Goal: Task Accomplishment & Management: Use online tool/utility

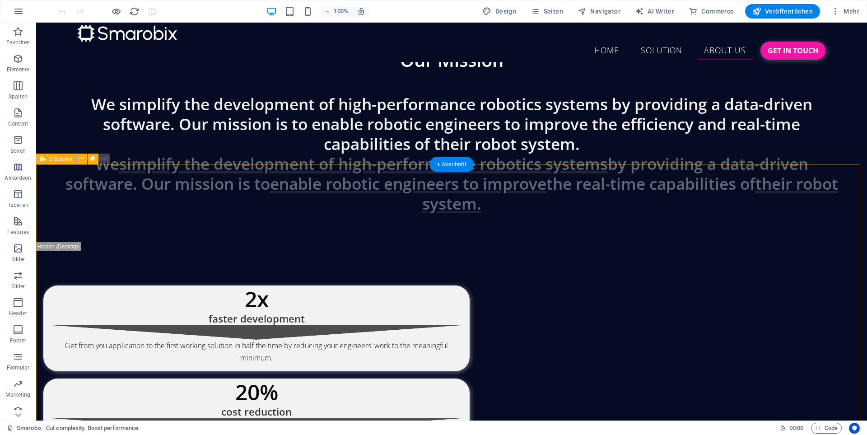
scroll to position [3315, 0]
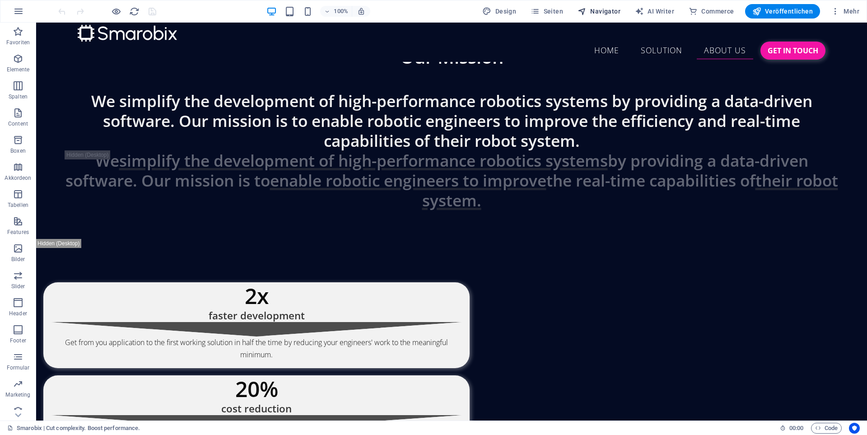
click at [618, 10] on span "Navigator" at bounding box center [599, 11] width 43 height 9
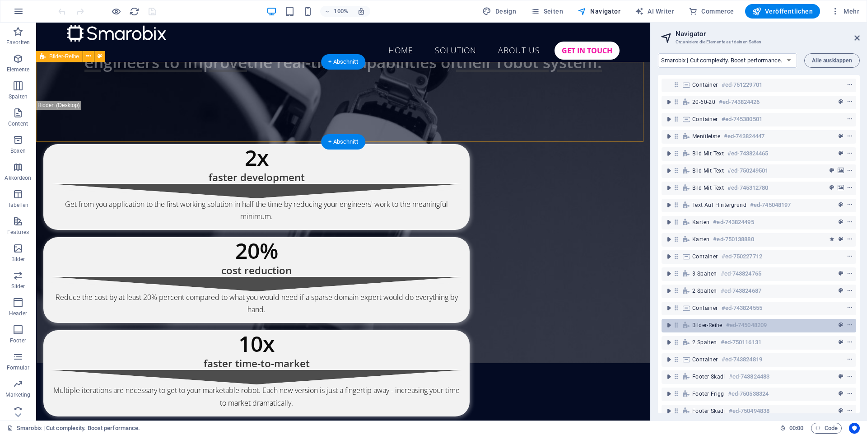
scroll to position [15, 0]
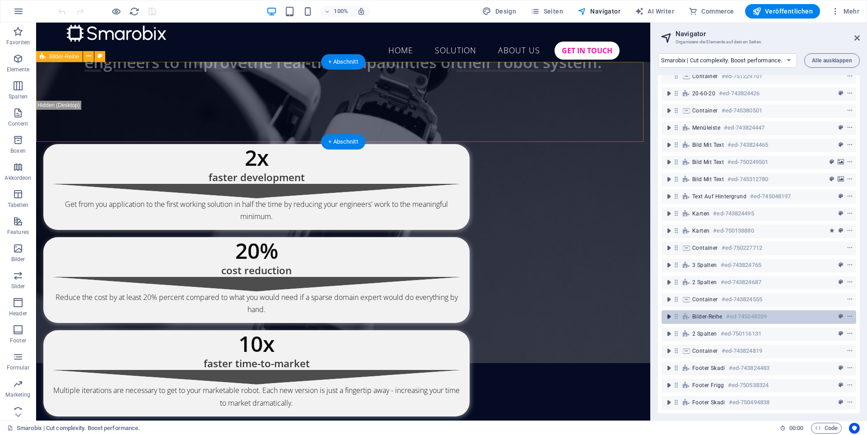
click at [667, 312] on icon "toggle-expand" at bounding box center [669, 316] width 9 height 9
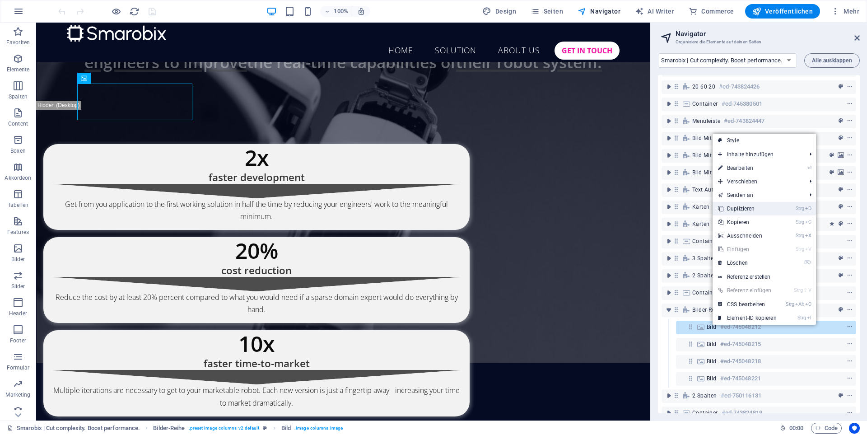
click at [751, 211] on link "Strg D Duplizieren" at bounding box center [748, 209] width 70 height 14
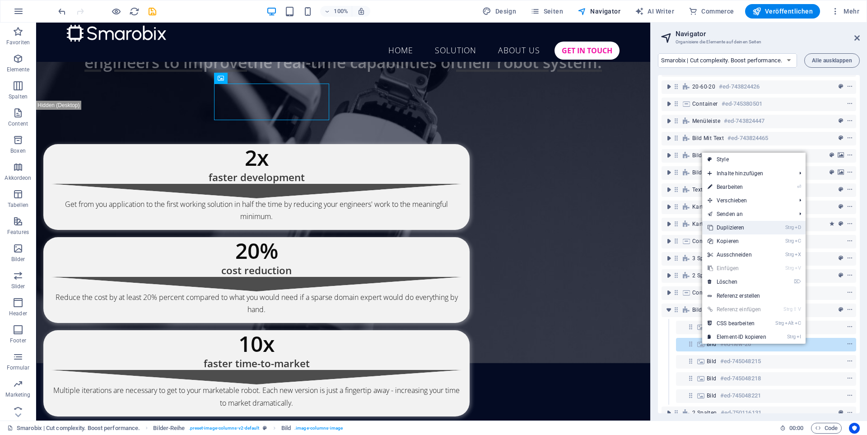
click at [737, 230] on link "Strg D Duplizieren" at bounding box center [737, 228] width 70 height 14
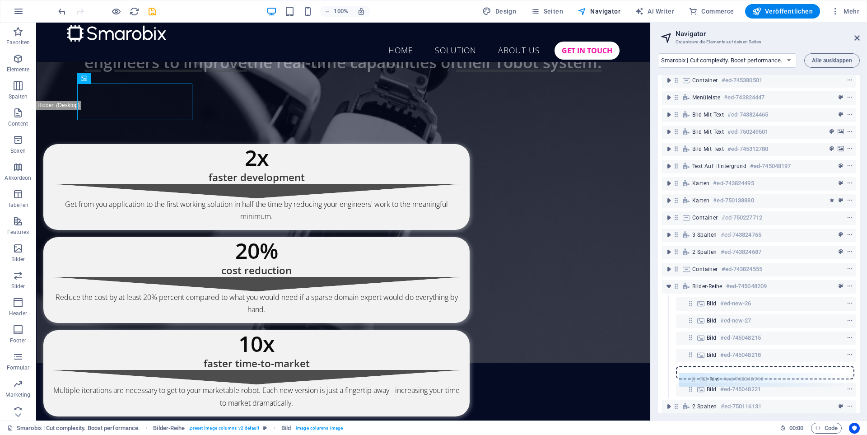
scroll to position [46, 0]
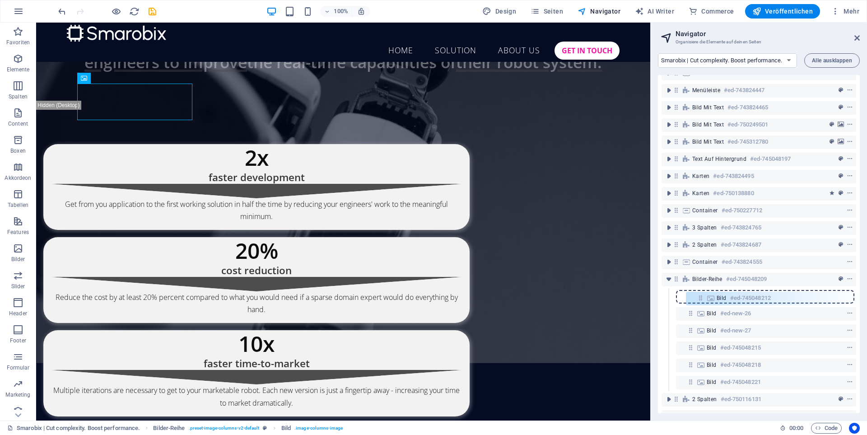
drag, startPoint x: 689, startPoint y: 327, endPoint x: 700, endPoint y: 303, distance: 26.5
click at [700, 303] on div "Container #ed-751229701 20-60-20 #ed-743824426 Container #ed-745380501 Menüleis…" at bounding box center [759, 244] width 202 height 338
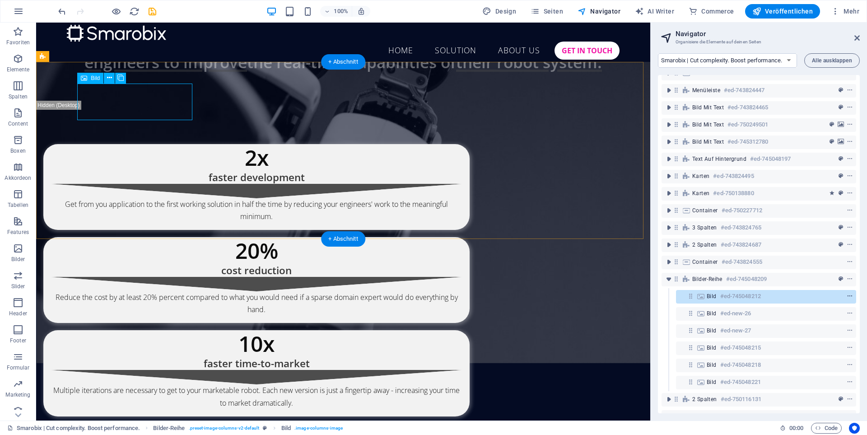
click at [848, 298] on icon "context-menu" at bounding box center [850, 296] width 6 height 6
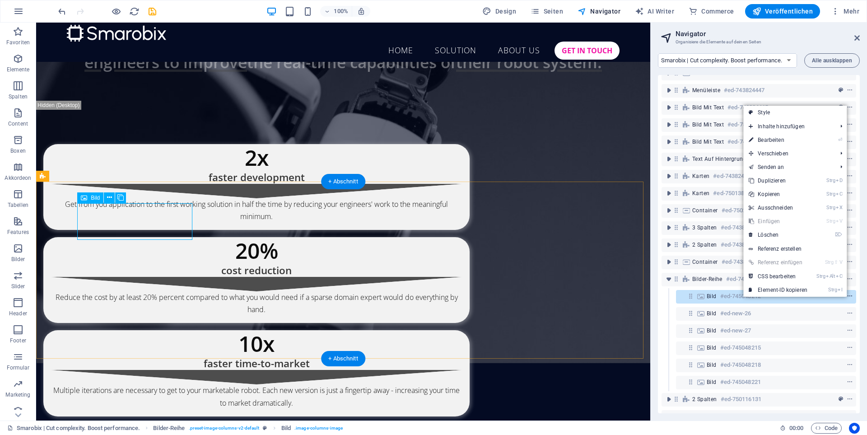
scroll to position [3354, 0]
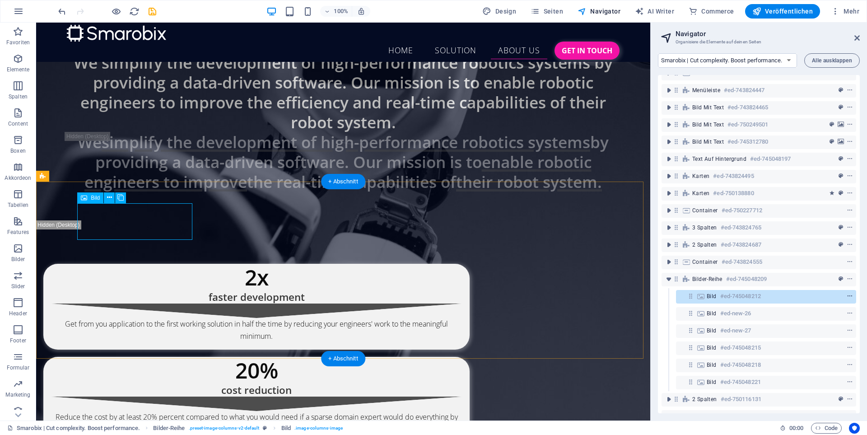
click at [847, 297] on icon "context-menu" at bounding box center [850, 296] width 6 height 6
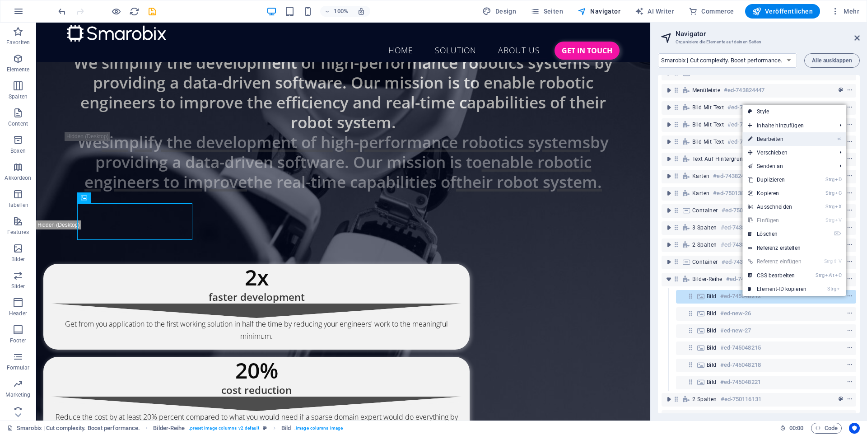
click at [777, 141] on link "⏎ Bearbeiten" at bounding box center [778, 139] width 70 height 14
select select "%"
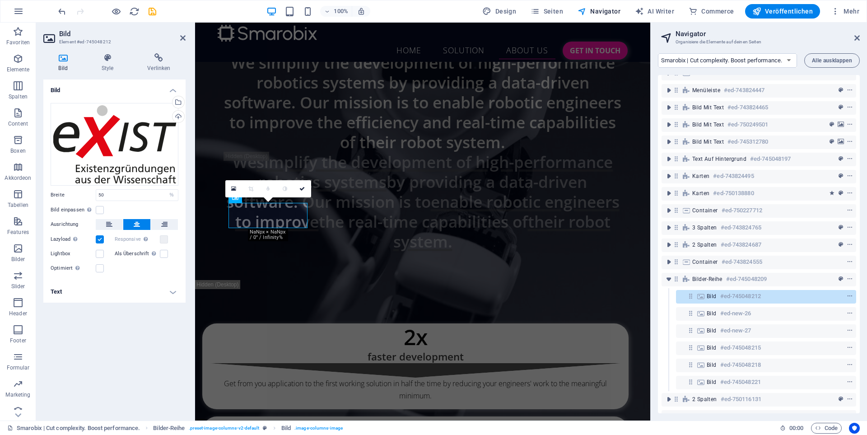
scroll to position [3646, 0]
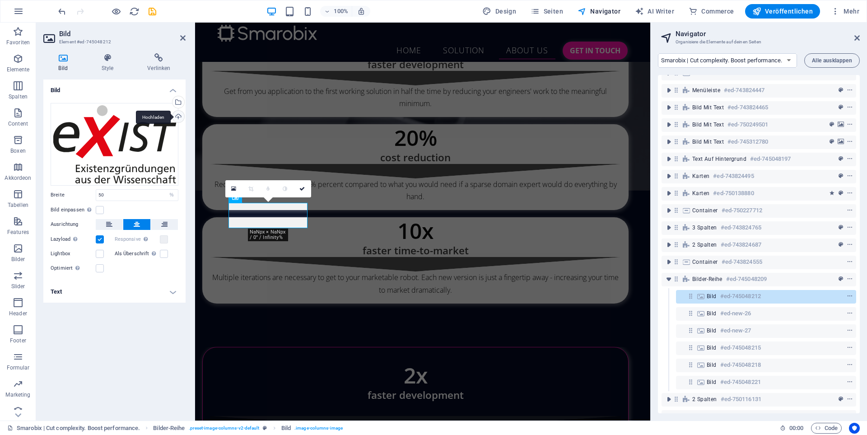
click at [177, 118] on div "Hochladen" at bounding box center [178, 118] width 14 height 14
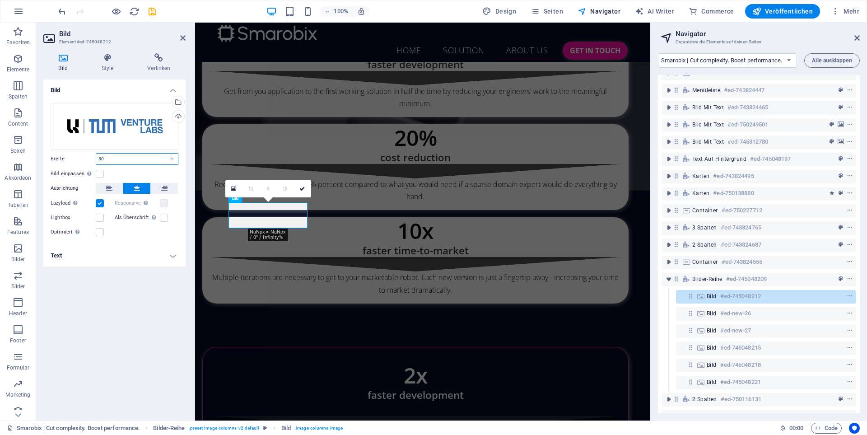
click at [121, 159] on input "50" at bounding box center [137, 159] width 82 height 11
type input "5"
type input "100"
click at [155, 170] on div "Bild einpassen Bild automatisch anhand einer fixen Breite und Höhe einpassen" at bounding box center [115, 174] width 128 height 11
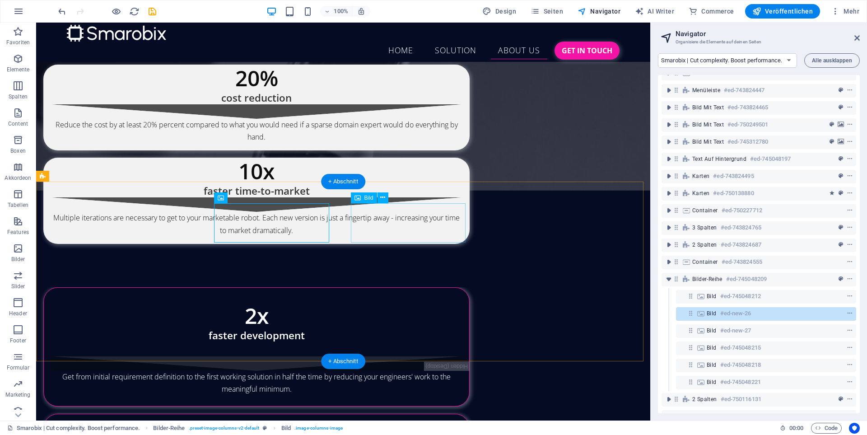
scroll to position [3354, 0]
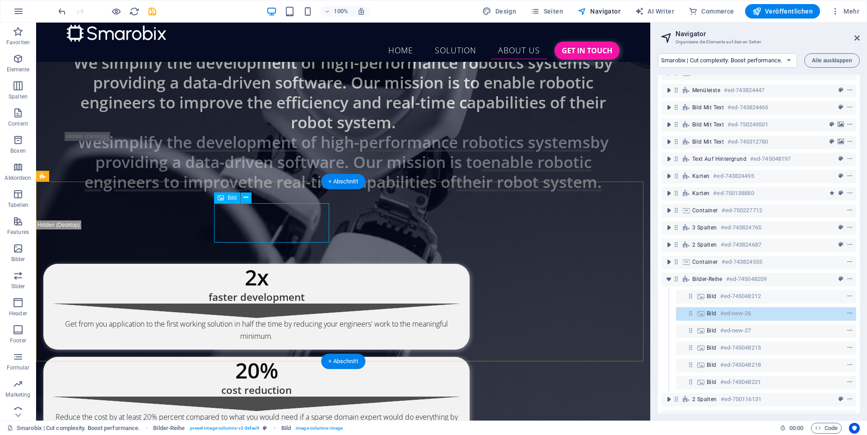
click at [246, 199] on icon at bounding box center [245, 197] width 5 height 9
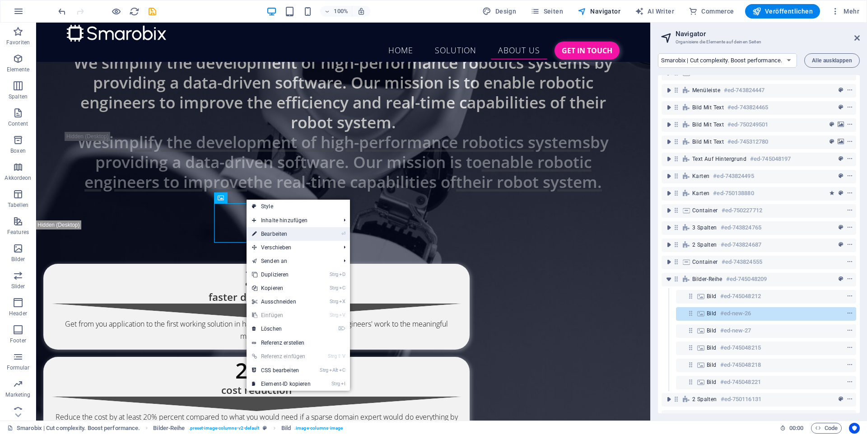
click at [271, 234] on link "⏎ Bearbeiten" at bounding box center [282, 234] width 70 height 14
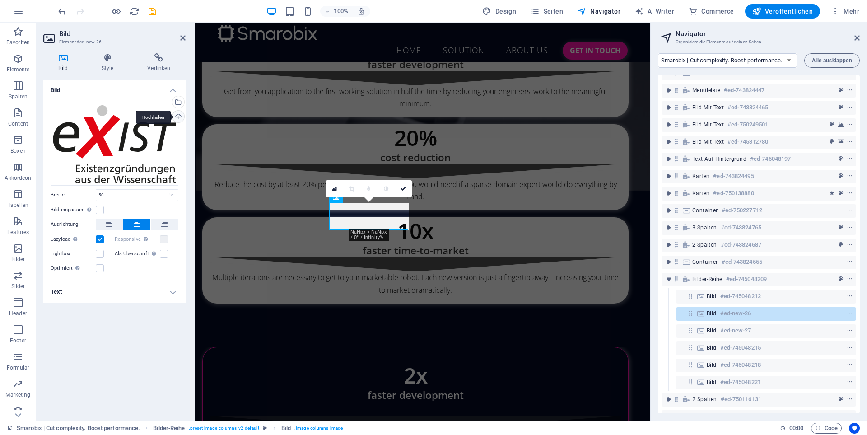
click at [177, 117] on div "Hochladen" at bounding box center [178, 118] width 14 height 14
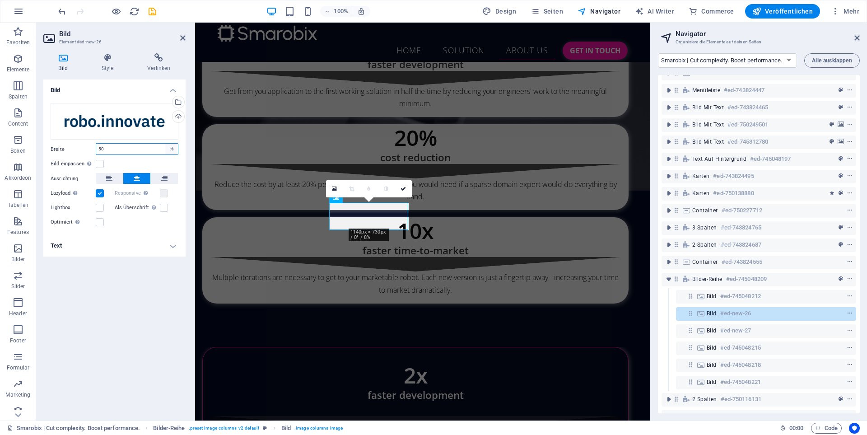
click at [173, 147] on select "Standard auto px rem % em vh vw" at bounding box center [171, 149] width 13 height 11
select select "default"
click at [165, 144] on select "Standard auto px rem % em vh vw" at bounding box center [171, 149] width 13 height 11
select select "DISABLED_OPTION_VALUE"
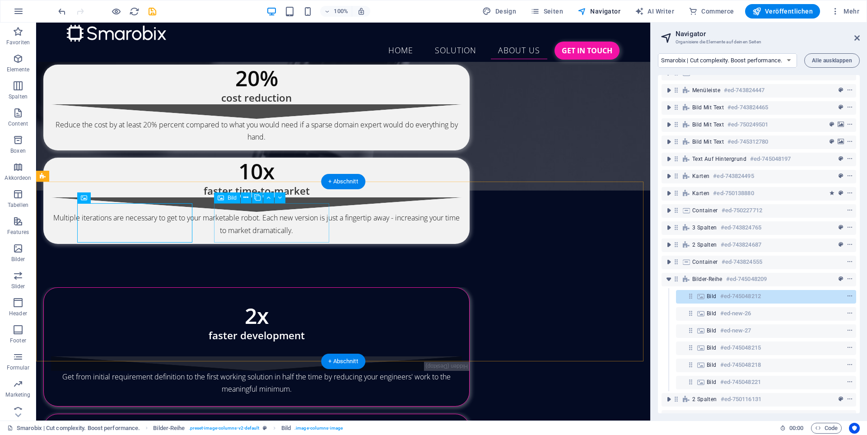
scroll to position [3354, 0]
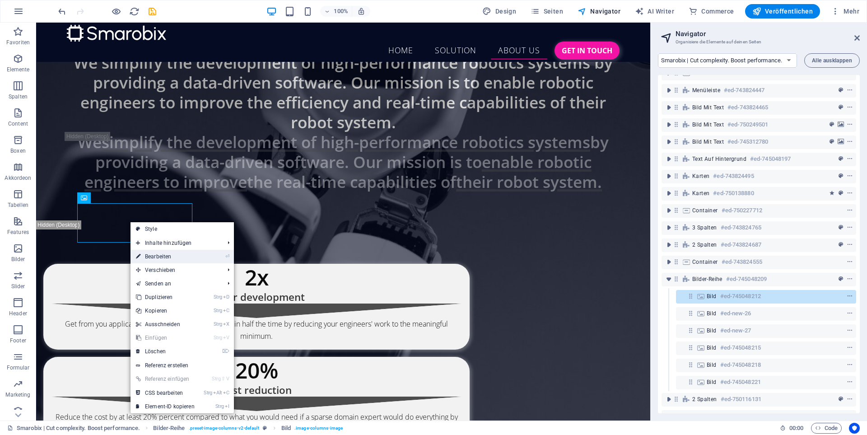
click at [156, 254] on link "⏎ Bearbeiten" at bounding box center [166, 257] width 70 height 14
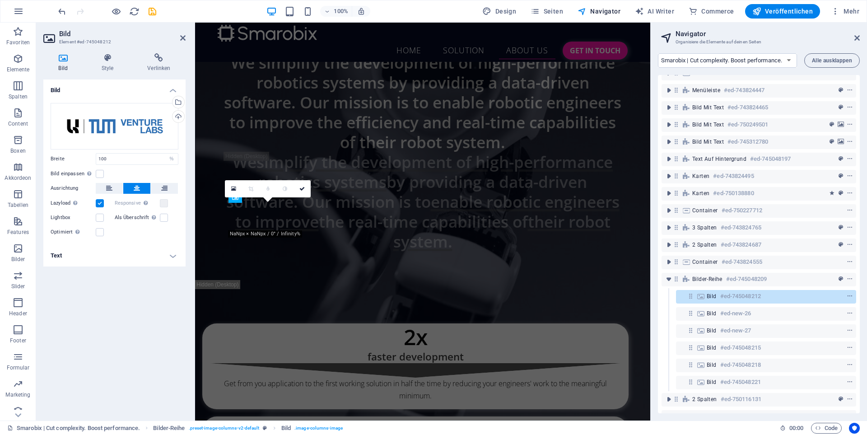
scroll to position [3646, 0]
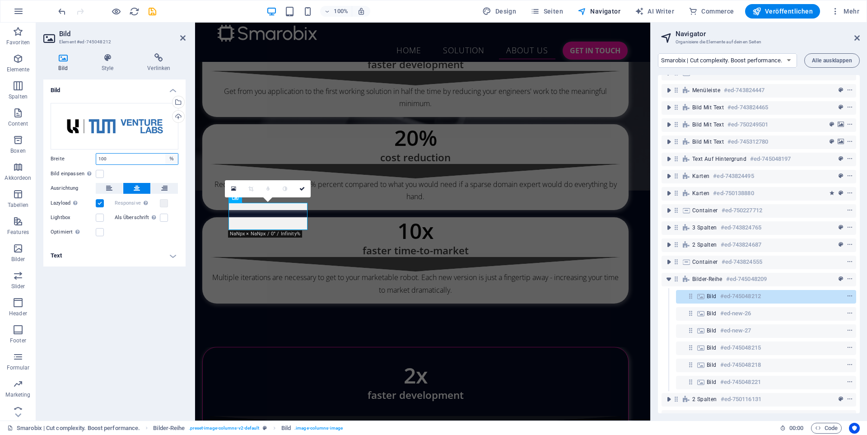
click at [168, 159] on select "Standard auto px rem % em vh vw" at bounding box center [171, 159] width 13 height 11
select select "default"
click at [165, 154] on select "Standard auto px rem % em vh vw" at bounding box center [171, 159] width 13 height 11
select select "DISABLED_OPTION_VALUE"
click at [165, 337] on div "Bild Ziehe Dateien zum Hochladen hierher oder klicke hier, um aus Dateien oder …" at bounding box center [114, 247] width 142 height 334
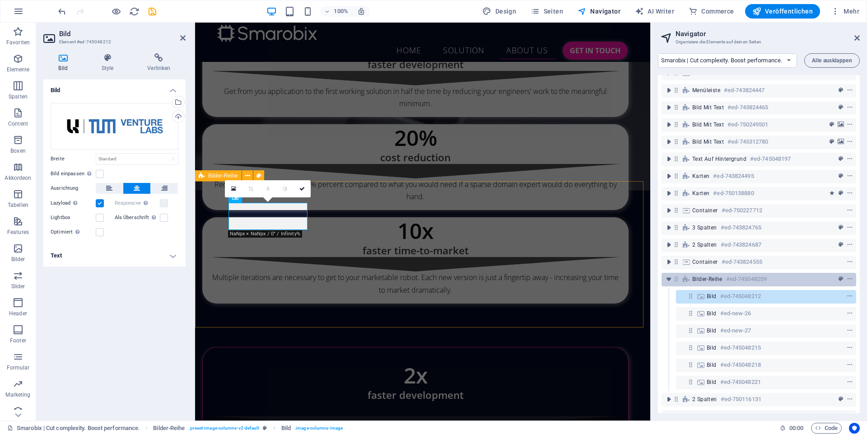
click at [712, 278] on span "Bilder-Reihe" at bounding box center [708, 279] width 30 height 7
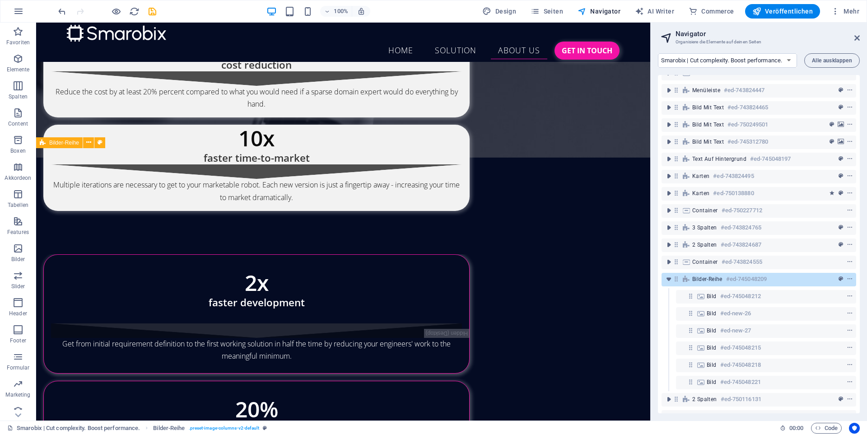
scroll to position [3387, 0]
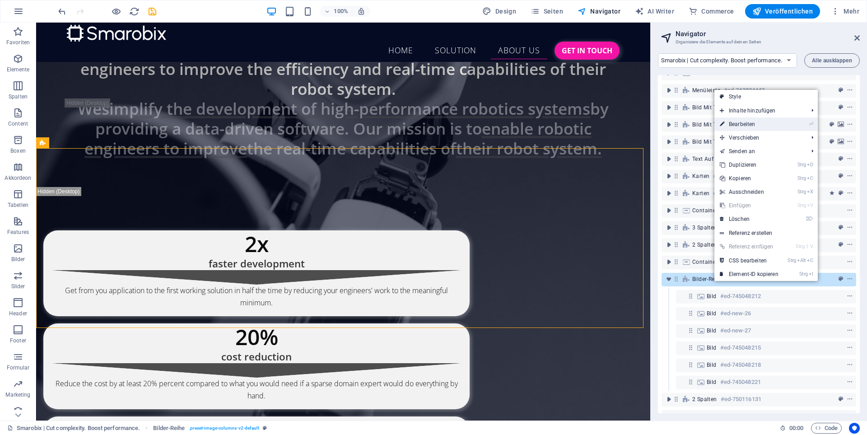
drag, startPoint x: 748, startPoint y: 122, endPoint x: 302, endPoint y: 130, distance: 446.4
click at [748, 122] on link "⏎ Bearbeiten" at bounding box center [750, 124] width 70 height 14
select select "%"
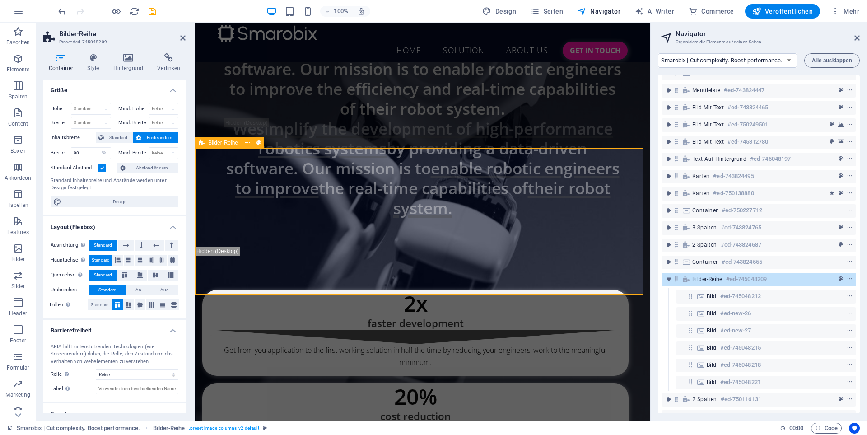
scroll to position [3679, 0]
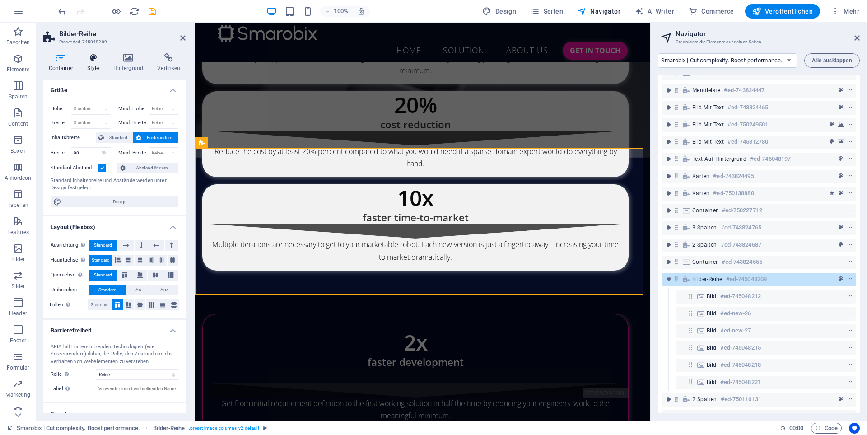
click at [99, 60] on icon at bounding box center [93, 57] width 23 height 9
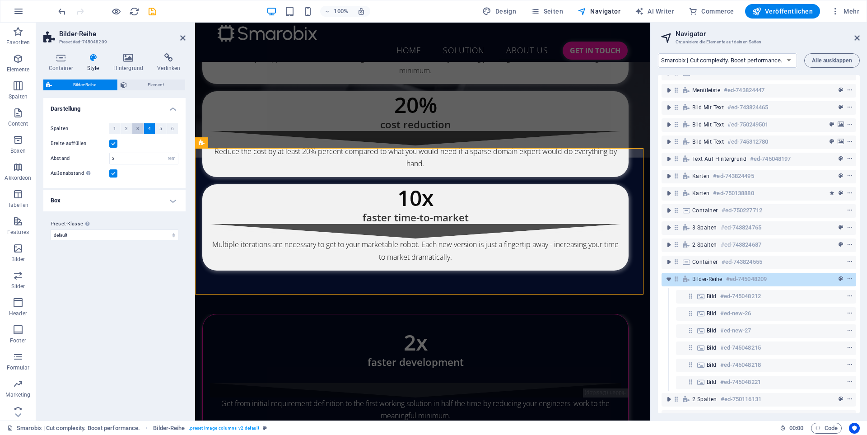
click at [134, 130] on button "3" at bounding box center [137, 128] width 11 height 11
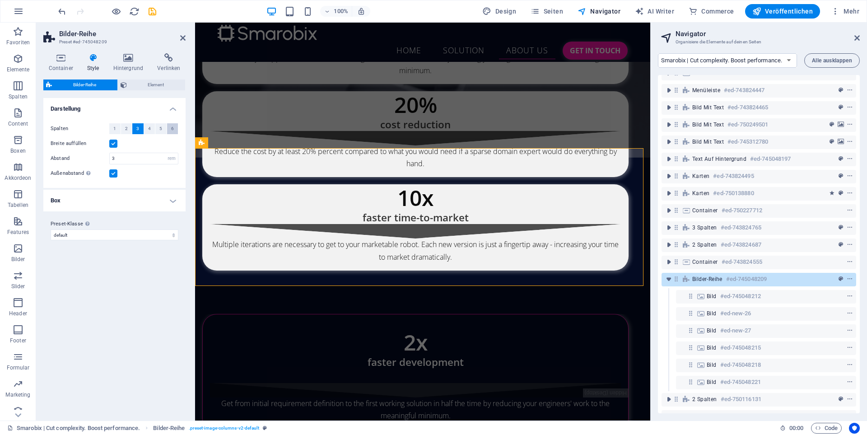
click at [172, 129] on span "6" at bounding box center [172, 128] width 3 height 11
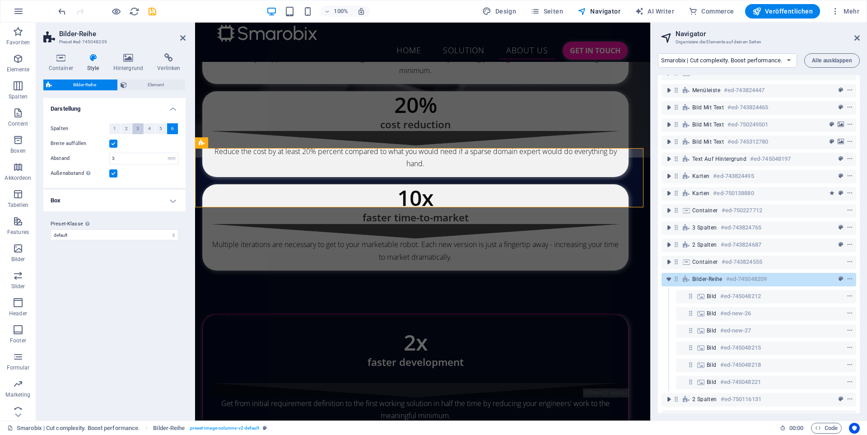
click at [137, 128] on span "3" at bounding box center [137, 128] width 3 height 11
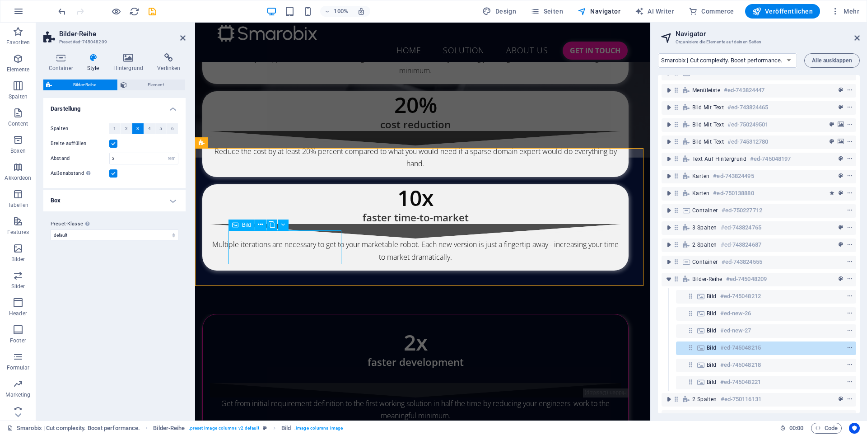
click at [690, 348] on icon at bounding box center [691, 348] width 8 height 8
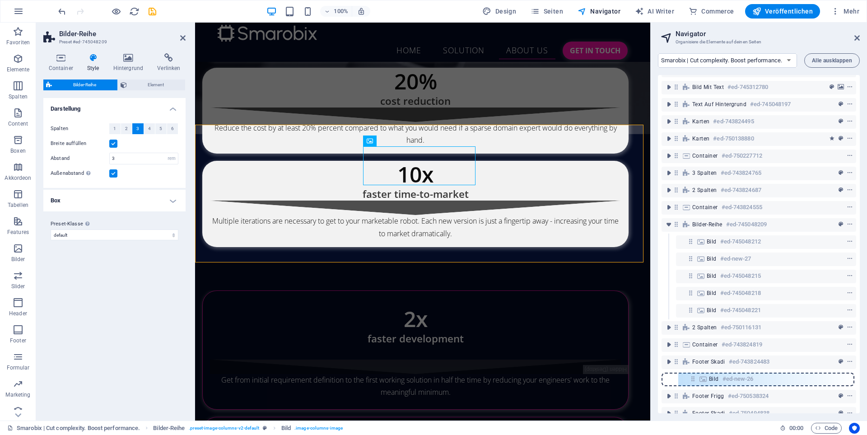
scroll to position [115, 0]
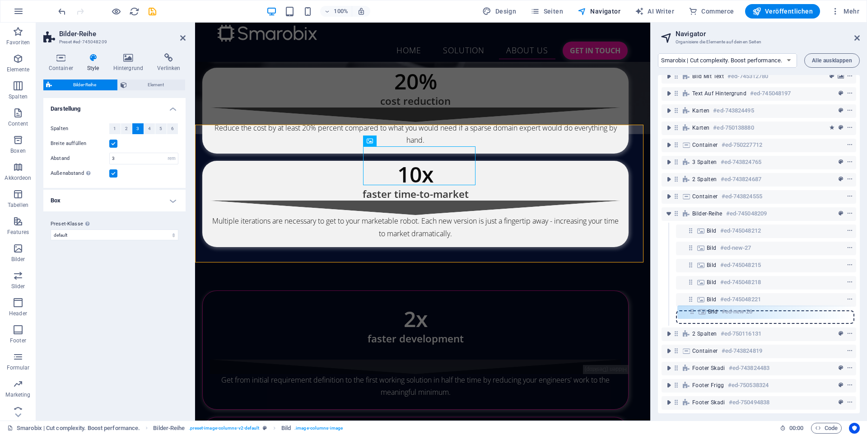
click at [693, 314] on div "Container #ed-751229701 20-60-20 #ed-743824426 Container #ed-745380501 Menüleis…" at bounding box center [759, 244] width 202 height 338
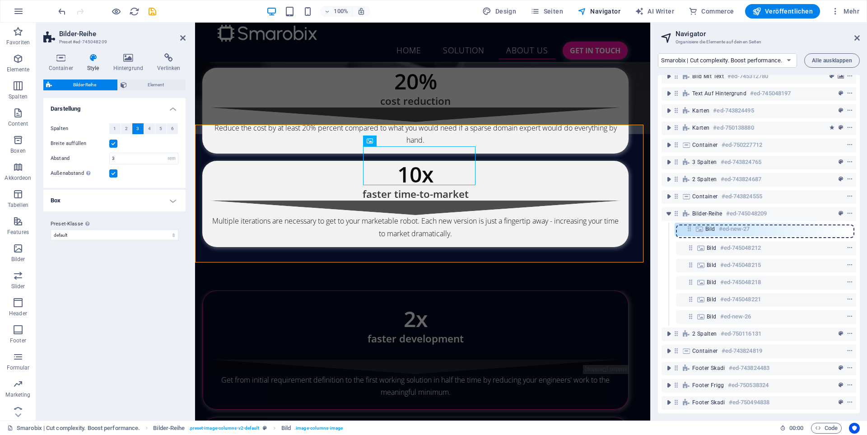
drag, startPoint x: 692, startPoint y: 242, endPoint x: 690, endPoint y: 222, distance: 20.4
click at [690, 222] on div "Container #ed-751229701 20-60-20 #ed-743824426 Container #ed-745380501 Menüleis…" at bounding box center [759, 244] width 202 height 338
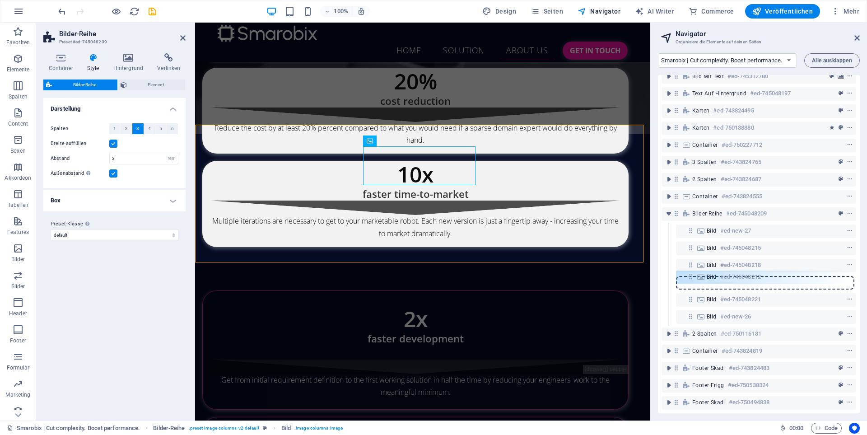
drag, startPoint x: 693, startPoint y: 246, endPoint x: 693, endPoint y: 281, distance: 35.2
click at [693, 281] on div "Container #ed-751229701 20-60-20 #ed-743824426 Container #ed-745380501 Menüleis…" at bounding box center [759, 244] width 202 height 338
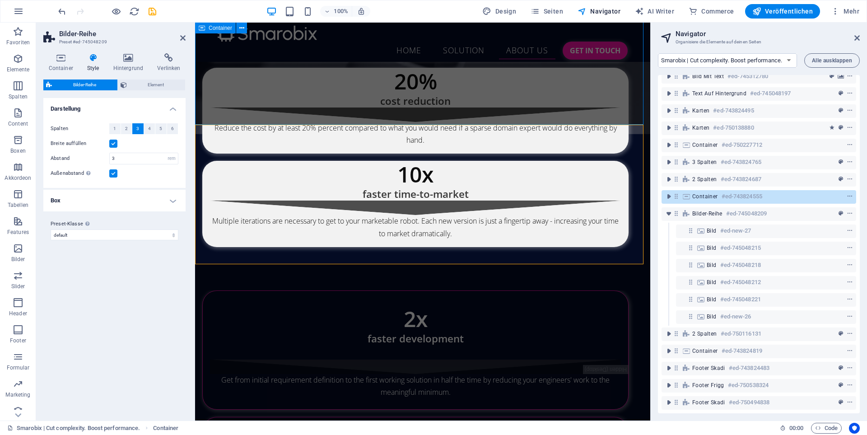
scroll to position [3411, 0]
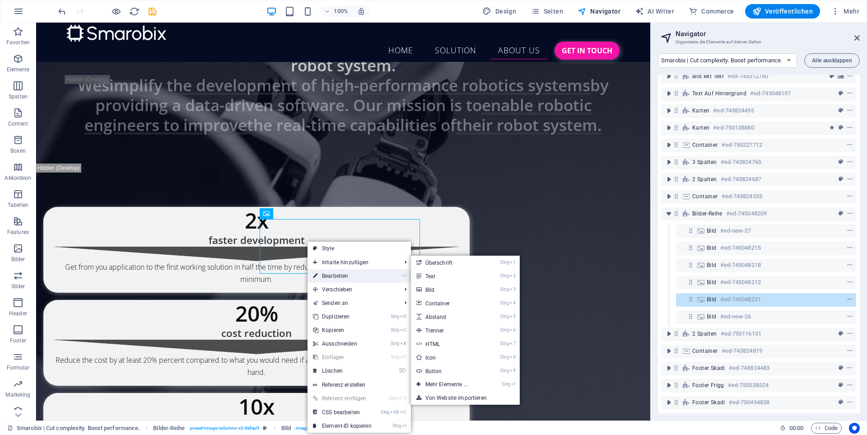
click at [353, 275] on link "⏎ Bearbeiten" at bounding box center [343, 276] width 70 height 14
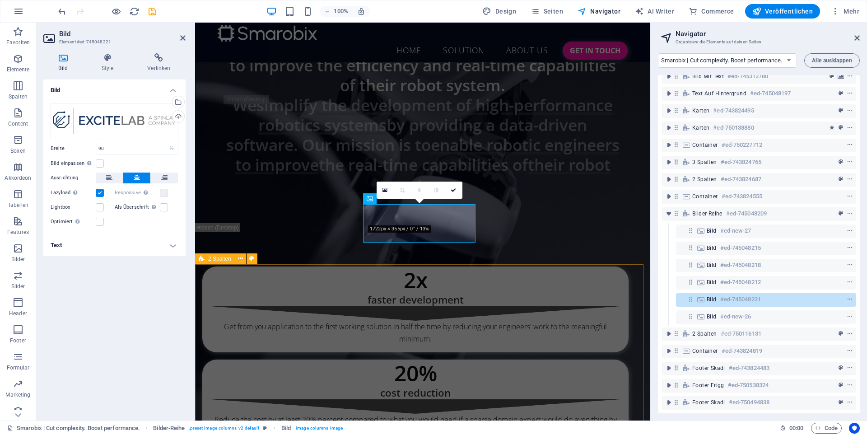
scroll to position [3703, 0]
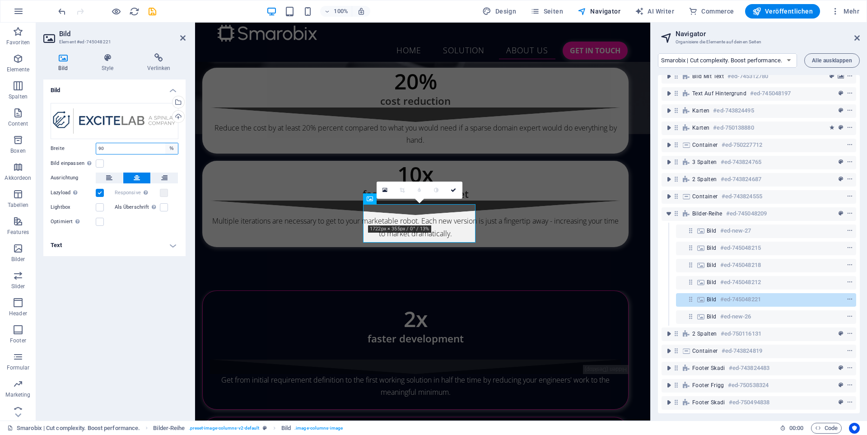
click at [173, 150] on select "Standard auto px rem % em vh vw" at bounding box center [171, 148] width 13 height 11
select select "default"
click at [165, 143] on select "Standard auto px rem % em vh vw" at bounding box center [171, 148] width 13 height 11
select select "DISABLED_OPTION_VALUE"
click at [102, 162] on label at bounding box center [100, 163] width 8 height 8
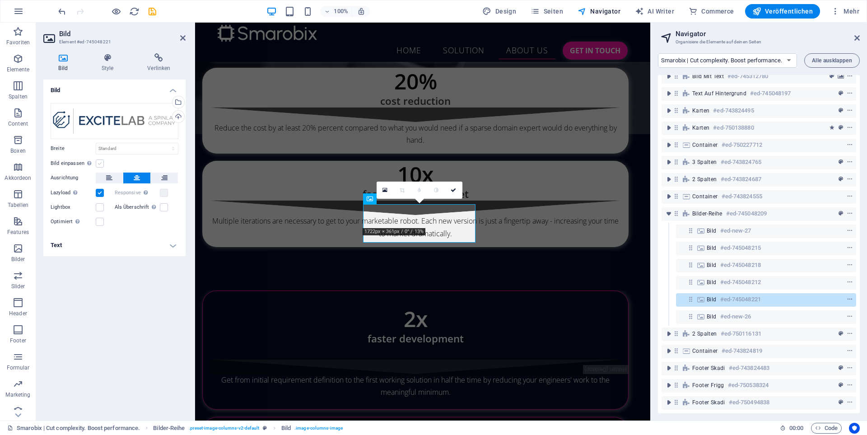
click at [0, 0] on input "Bild einpassen Bild automatisch anhand einer fixen Breite und Höhe einpassen" at bounding box center [0, 0] width 0 height 0
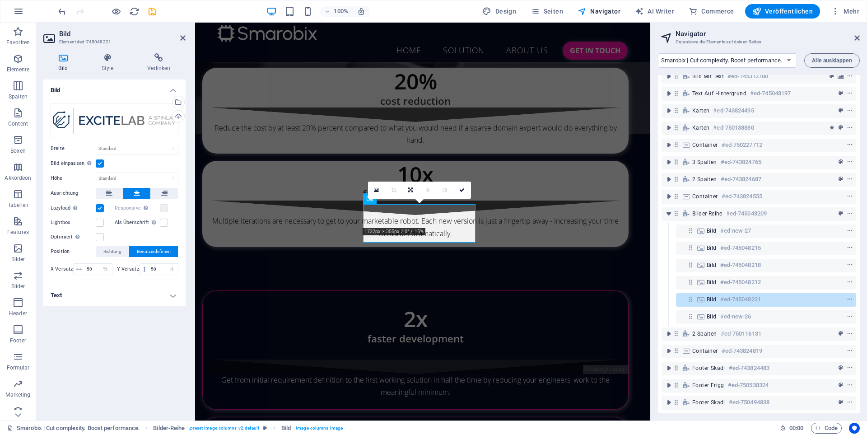
click at [102, 162] on label at bounding box center [100, 163] width 8 height 8
click at [0, 0] on input "Bild einpassen Bild automatisch anhand einer fixen Breite und Höhe einpassen" at bounding box center [0, 0] width 0 height 0
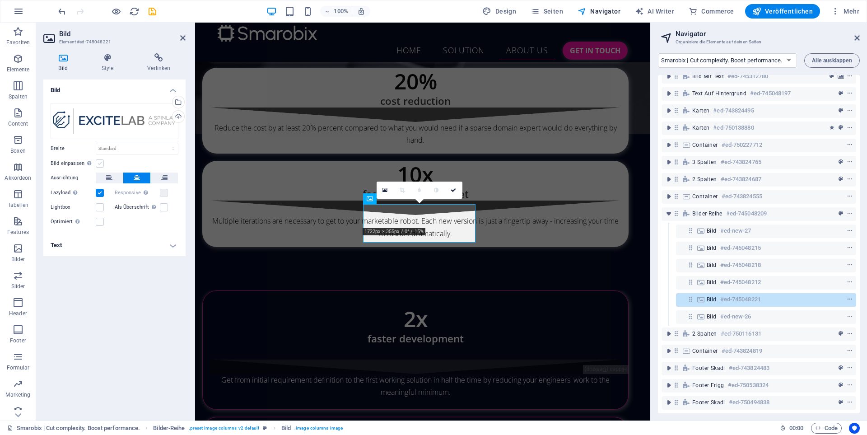
click at [102, 162] on label at bounding box center [100, 163] width 8 height 8
click at [0, 0] on input "Bild einpassen Bild automatisch anhand einer fixen Breite und Höhe einpassen" at bounding box center [0, 0] width 0 height 0
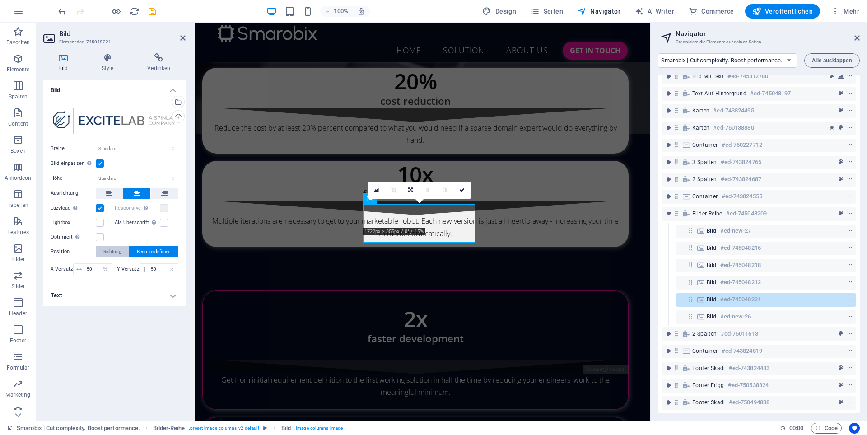
click at [110, 252] on span "Richtung" at bounding box center [112, 251] width 18 height 11
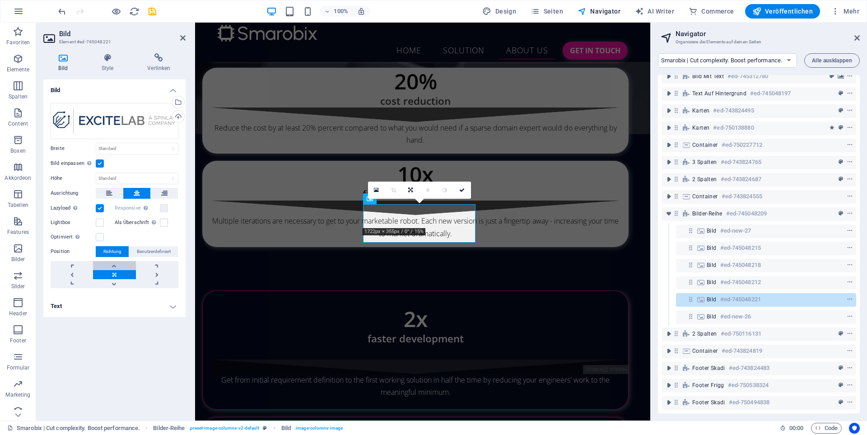
click at [114, 267] on link at bounding box center [114, 265] width 42 height 9
click at [115, 281] on link at bounding box center [114, 283] width 42 height 9
click at [115, 276] on link at bounding box center [114, 274] width 42 height 9
click at [100, 165] on label at bounding box center [100, 163] width 8 height 8
click at [0, 0] on input "Bild einpassen Bild automatisch anhand einer fixen Breite und Höhe einpassen" at bounding box center [0, 0] width 0 height 0
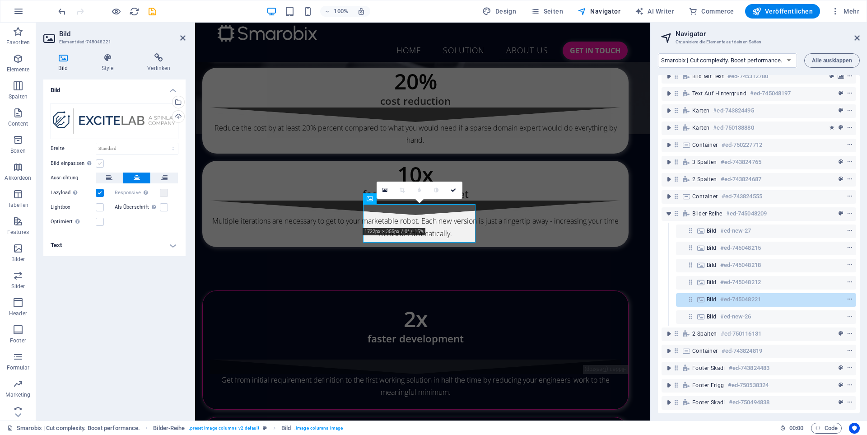
click at [96, 163] on label at bounding box center [100, 163] width 8 height 8
click at [0, 0] on input "Bild einpassen Bild automatisch anhand einer fixen Breite und Höhe einpassen" at bounding box center [0, 0] width 0 height 0
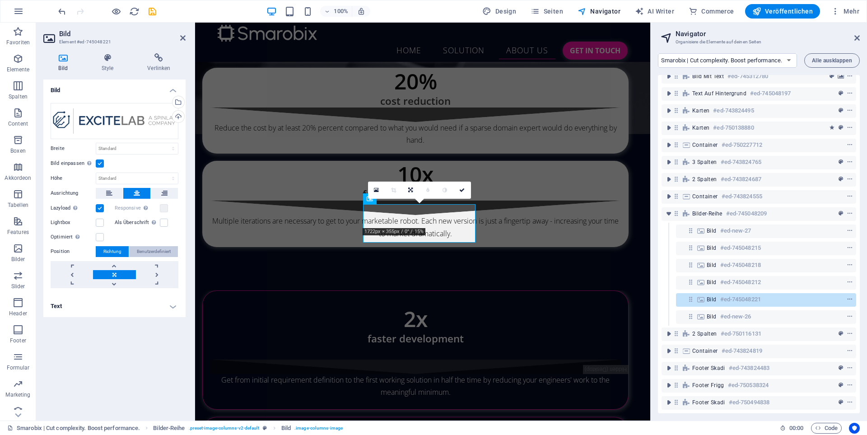
click at [154, 250] on span "Benutzerdefiniert" at bounding box center [154, 251] width 34 height 11
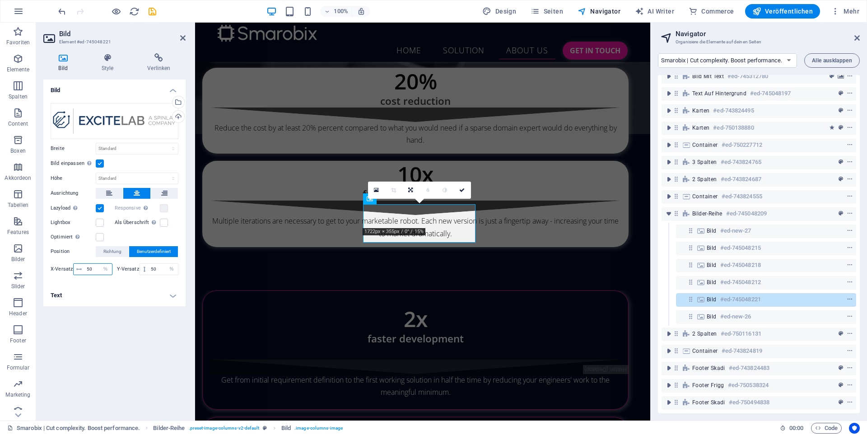
click at [94, 267] on input "50" at bounding box center [98, 269] width 28 height 11
click at [168, 267] on select "px rem % vh vw" at bounding box center [171, 269] width 13 height 11
click at [155, 268] on input "50" at bounding box center [163, 269] width 29 height 11
type input "5"
click at [158, 262] on div "X-Versatz 50 px rem % vh vw Y-Versatz 75 px rem % vh vw" at bounding box center [115, 269] width 128 height 16
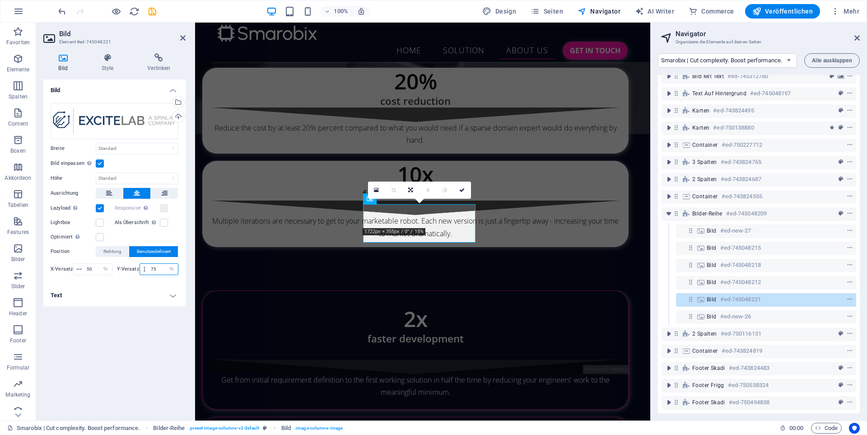
click at [159, 267] on input "75" at bounding box center [163, 269] width 29 height 11
type input "7"
type input "50"
click at [145, 149] on select "Standard auto px rem % em vh vw" at bounding box center [137, 148] width 82 height 11
select select "%"
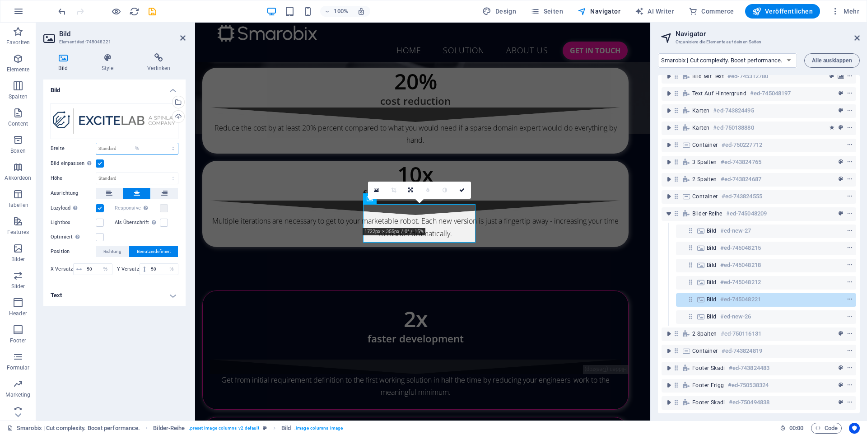
click at [165, 143] on select "Standard auto px rem % em vh vw" at bounding box center [137, 148] width 82 height 11
type input "28"
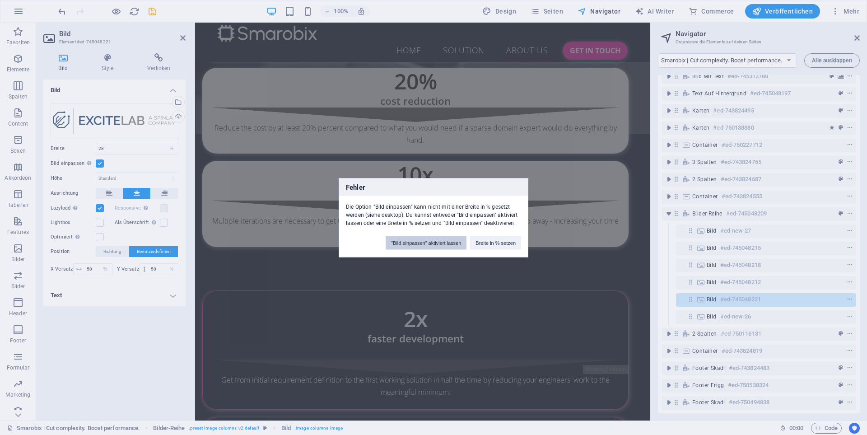
click at [434, 243] on button ""Bild einpassen" aktiviert lassen" at bounding box center [426, 243] width 81 height 14
select select "DISABLED_OPTION_VALUE"
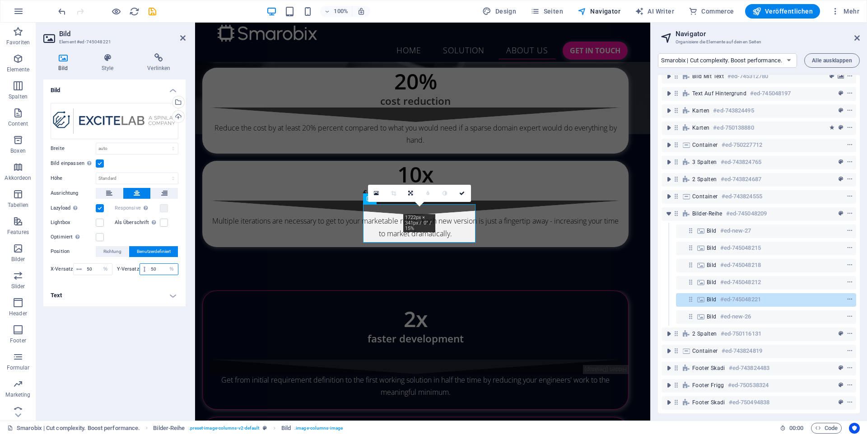
click at [151, 264] on input "50" at bounding box center [163, 269] width 29 height 11
click at [150, 268] on input "50" at bounding box center [163, 269] width 29 height 11
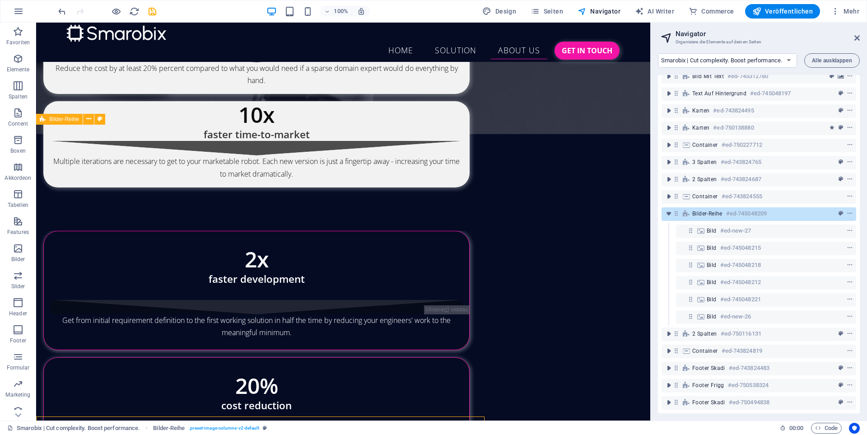
scroll to position [3411, 0]
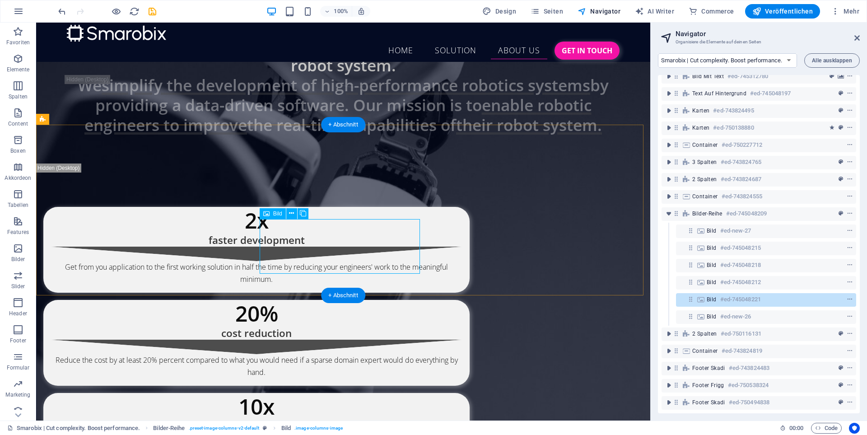
click at [721, 294] on h6 "#ed-745048221" at bounding box center [741, 299] width 41 height 11
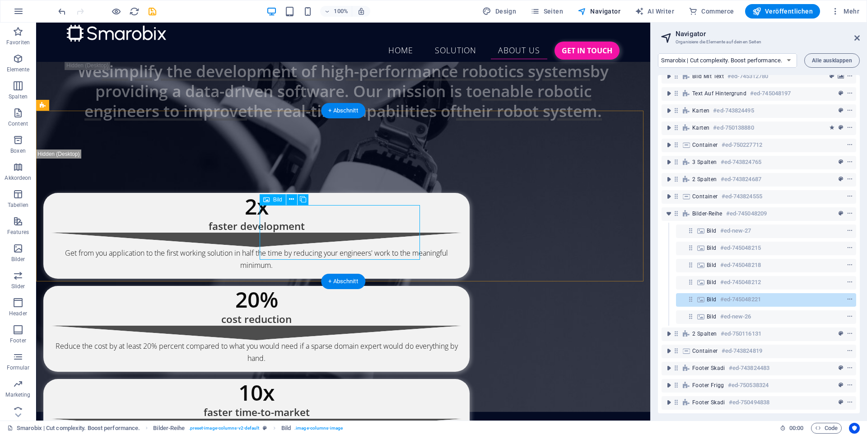
click at [721, 294] on h6 "#ed-745048221" at bounding box center [741, 299] width 41 height 11
select select "%"
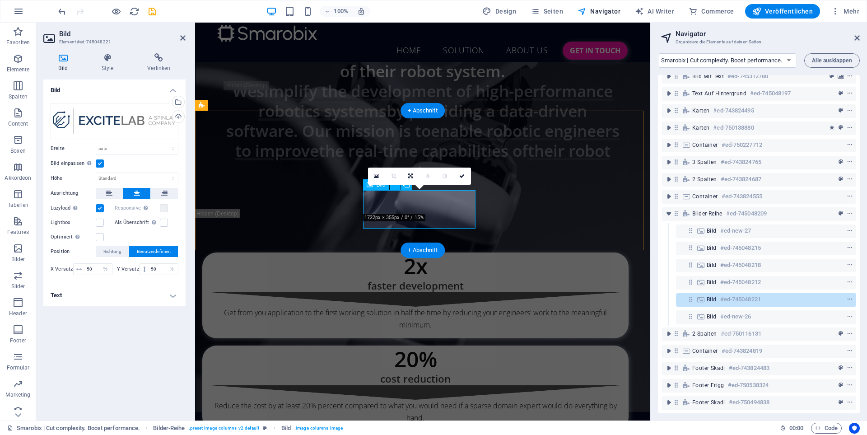
scroll to position [3717, 0]
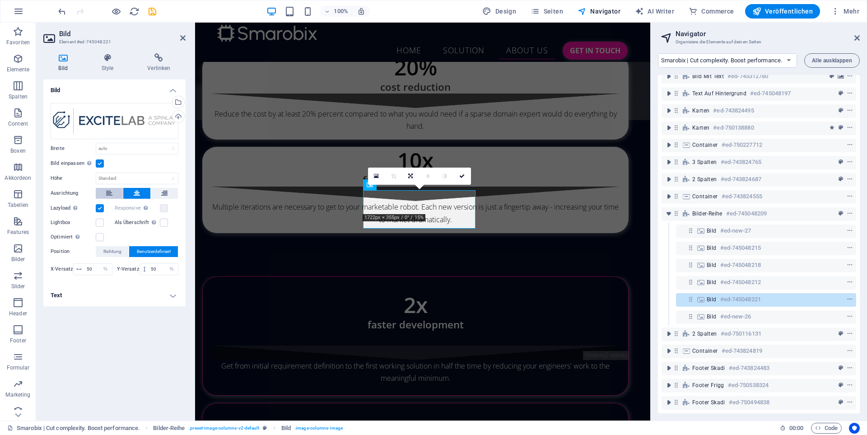
click at [103, 192] on button at bounding box center [109, 193] width 27 height 11
click at [129, 146] on select "Standard auto px rem % em vh vw" at bounding box center [137, 148] width 82 height 11
select select "%"
click at [165, 143] on select "Standard auto px rem % em vh vw" at bounding box center [137, 148] width 82 height 11
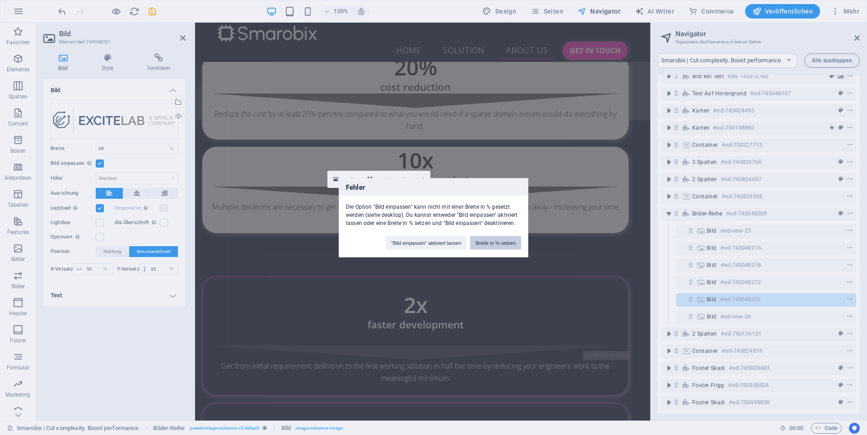
click at [495, 238] on button "Breite in % setzen" at bounding box center [495, 243] width 51 height 14
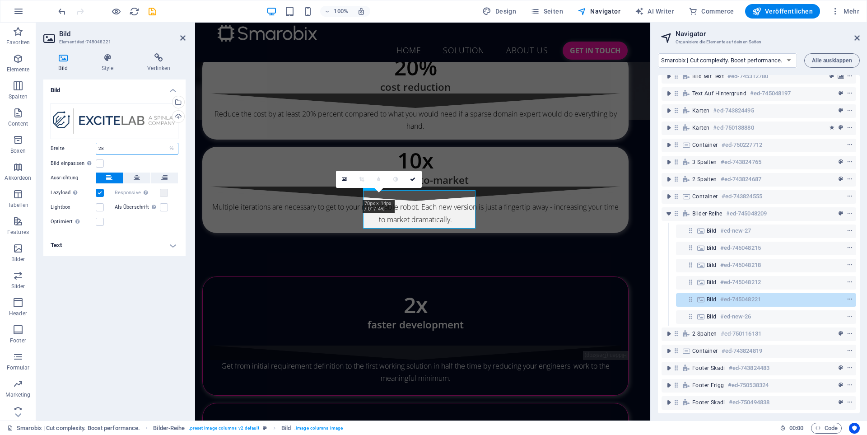
click at [105, 147] on input "28" at bounding box center [137, 148] width 82 height 11
type input "2"
type input "90"
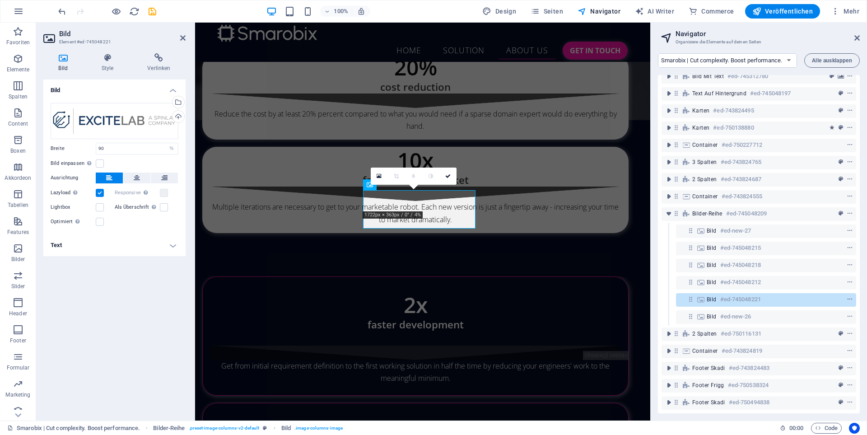
click at [126, 239] on h4 "Text" at bounding box center [114, 245] width 142 height 22
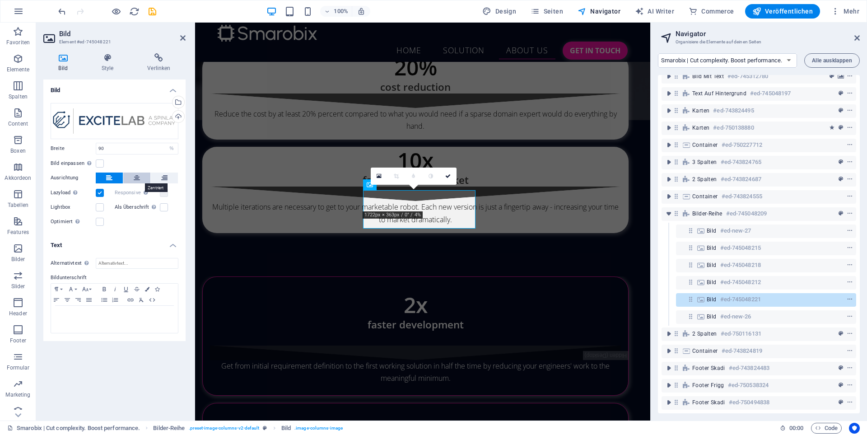
click at [135, 180] on icon at bounding box center [137, 178] width 6 height 11
click at [173, 150] on select "Standard auto px rem % em vh vw" at bounding box center [171, 148] width 13 height 11
select select "default"
click at [165, 143] on select "Standard auto px rem % em vh vw" at bounding box center [171, 148] width 13 height 11
select select "DISABLED_OPTION_VALUE"
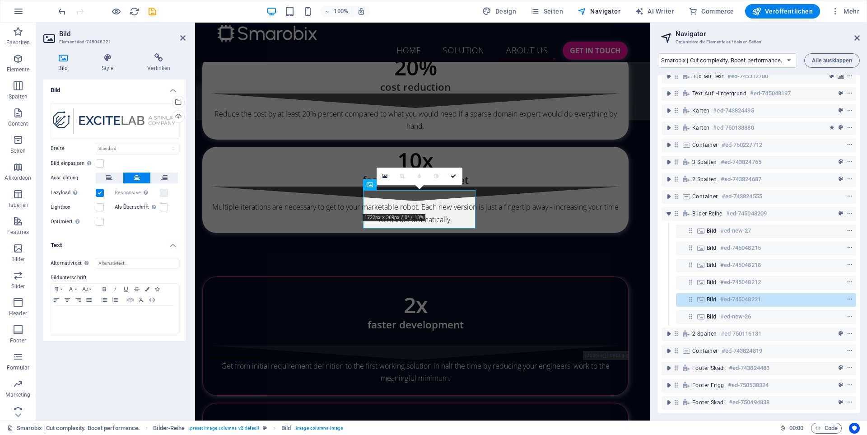
click at [104, 72] on div "Bild Style Verlinken Bild Ziehe Dateien zum Hochladen hierher oder klicke hier,…" at bounding box center [114, 233] width 142 height 360
click at [105, 70] on h4 "Style" at bounding box center [109, 62] width 46 height 19
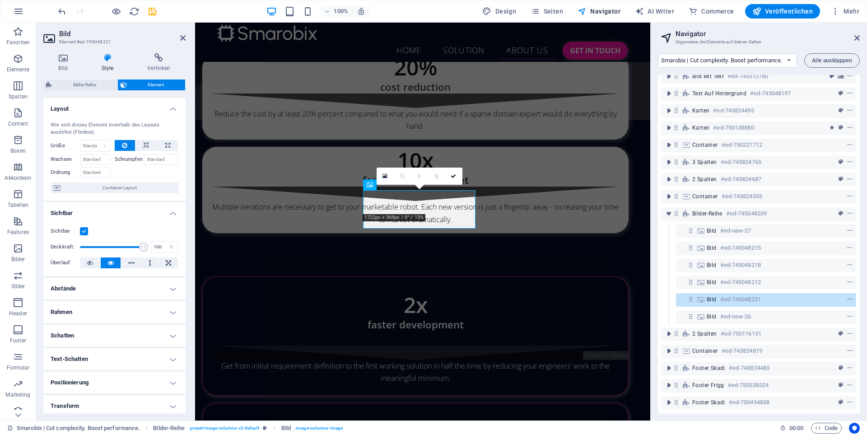
click at [108, 64] on h4 "Style" at bounding box center [109, 62] width 46 height 19
click at [97, 381] on h4 "Positionierung" at bounding box center [114, 383] width 142 height 22
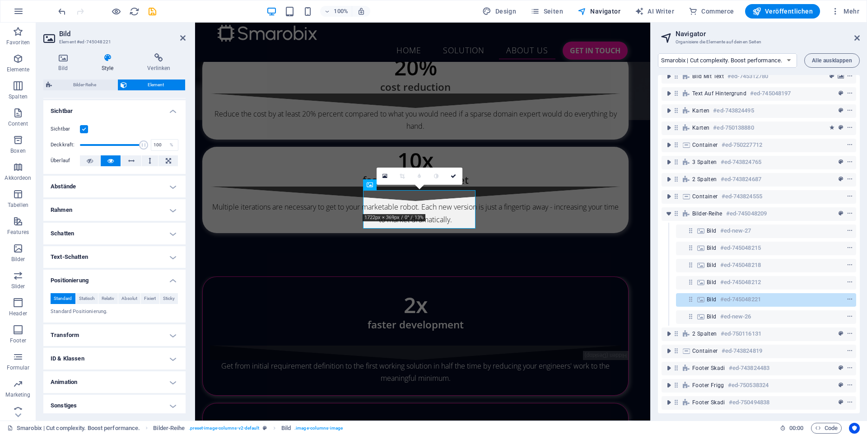
scroll to position [103, 0]
click at [110, 298] on span "Relativ" at bounding box center [108, 298] width 13 height 11
click at [132, 300] on span "Absolut" at bounding box center [130, 298] width 16 height 11
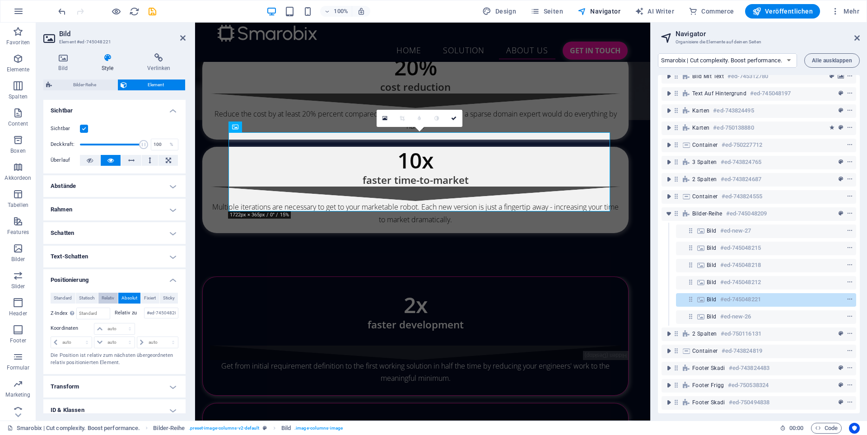
click at [111, 298] on span "Relativ" at bounding box center [108, 298] width 13 height 11
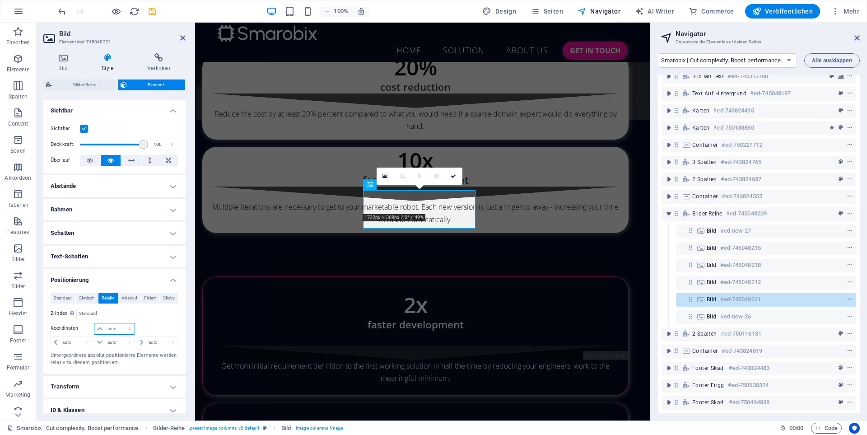
click at [108, 330] on select "auto px rem % em" at bounding box center [114, 328] width 40 height 11
select select "%"
click at [121, 323] on select "auto px rem % em" at bounding box center [114, 328] width 40 height 11
type input "50"
click at [116, 341] on select "auto px rem % em" at bounding box center [114, 342] width 40 height 11
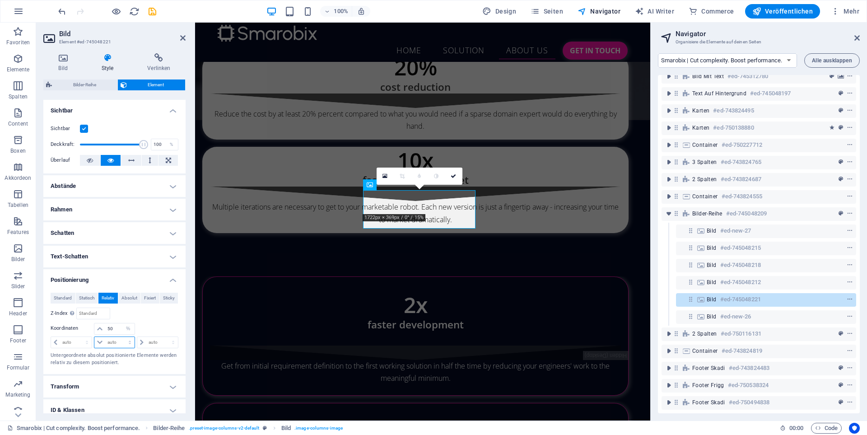
select select "%"
click at [121, 337] on select "auto px rem % em" at bounding box center [114, 342] width 40 height 11
type input "50"
click at [103, 329] on span at bounding box center [99, 328] width 11 height 11
click at [112, 329] on input "50" at bounding box center [119, 328] width 29 height 11
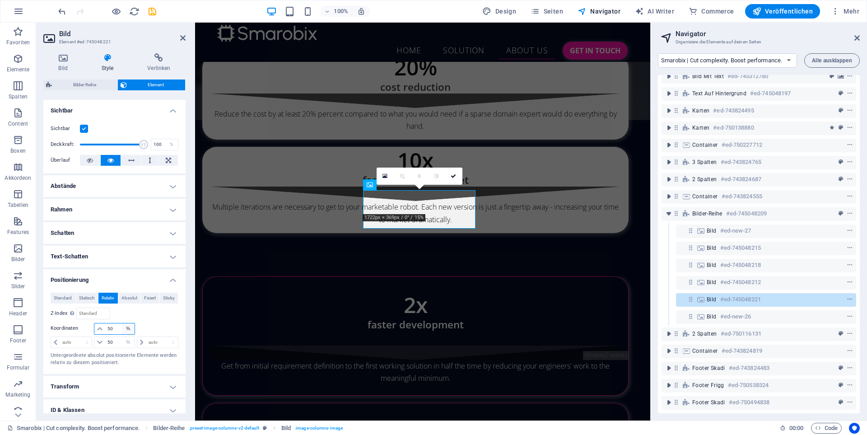
click at [130, 329] on select "auto px rem % em" at bounding box center [128, 328] width 13 height 11
select select "auto"
click at [122, 323] on select "auto px rem % em" at bounding box center [128, 328] width 13 height 11
select select "DISABLED_OPTION_VALUE"
click at [127, 342] on select "auto px rem % em" at bounding box center [128, 342] width 13 height 11
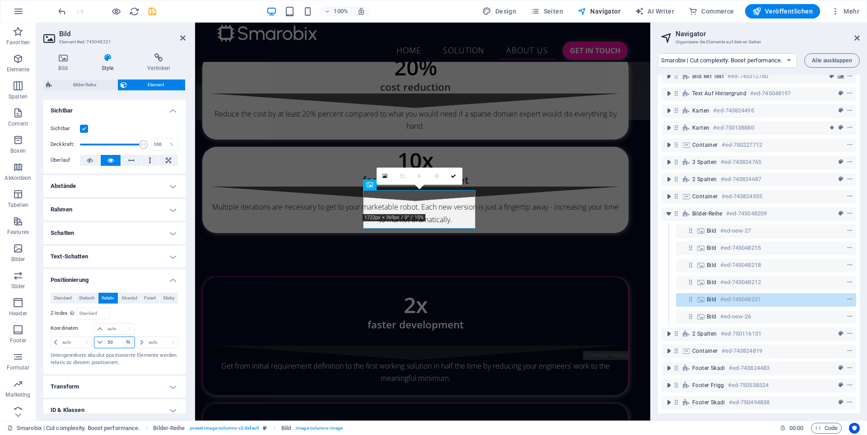
select select "auto"
click at [122, 337] on select "auto px rem % em" at bounding box center [128, 342] width 13 height 11
select select "DISABLED_OPTION_VALUE"
click at [120, 179] on h4 "Abstände" at bounding box center [114, 186] width 142 height 22
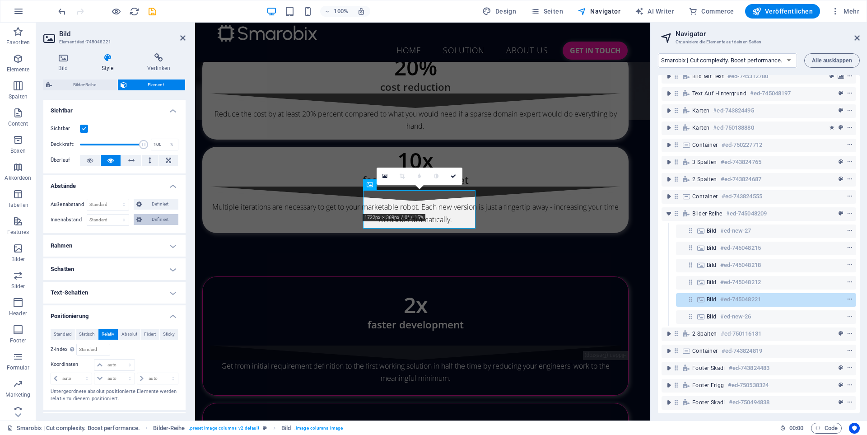
click at [138, 221] on icon at bounding box center [138, 219] width 5 height 11
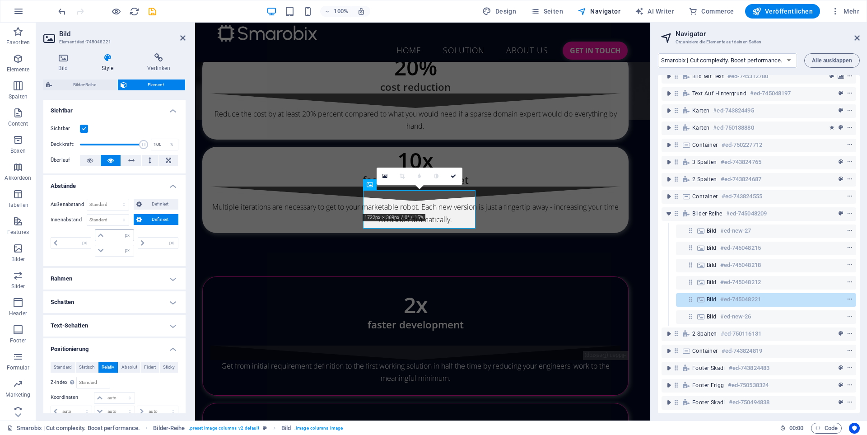
click at [101, 234] on icon at bounding box center [100, 235] width 5 height 5
click at [114, 234] on input "number" at bounding box center [119, 235] width 27 height 11
type input "5"
type input "0"
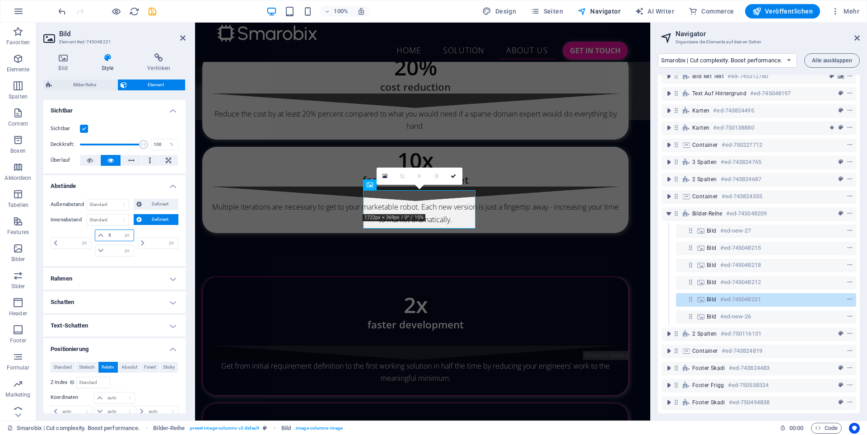
type input "0"
type input "15"
click at [125, 235] on select "px rem % vh vw" at bounding box center [127, 235] width 13 height 11
select select "%"
click at [121, 230] on select "px rem % vh vw" at bounding box center [127, 235] width 13 height 11
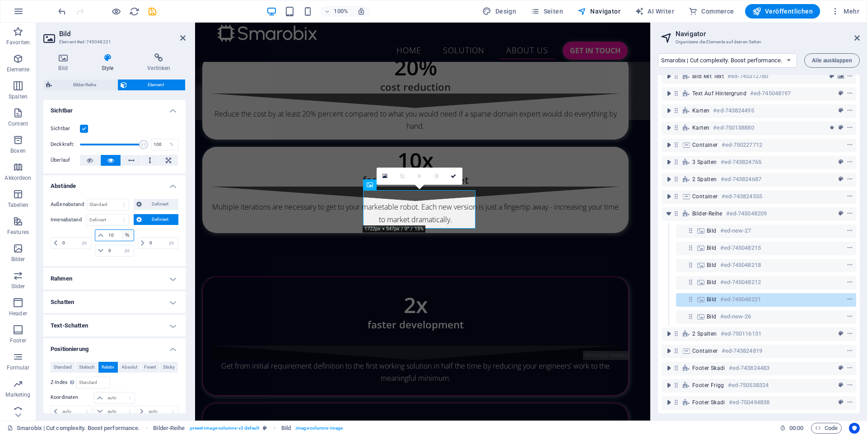
type input "1"
type input "5"
click at [112, 248] on input "0" at bounding box center [119, 250] width 27 height 11
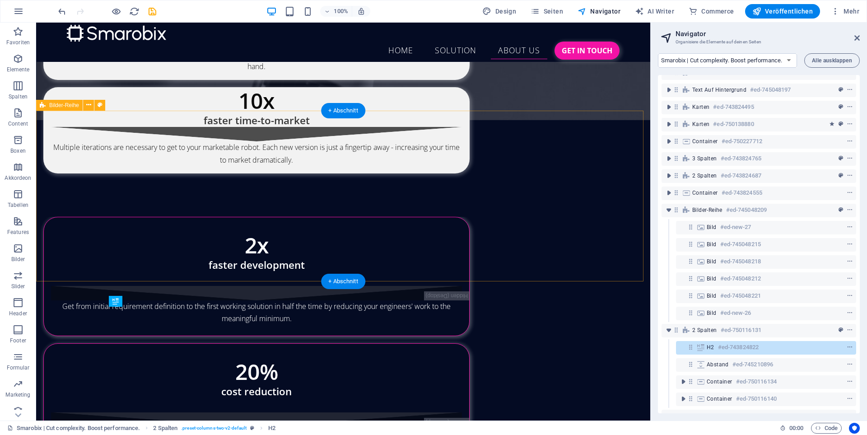
scroll to position [3425, 0]
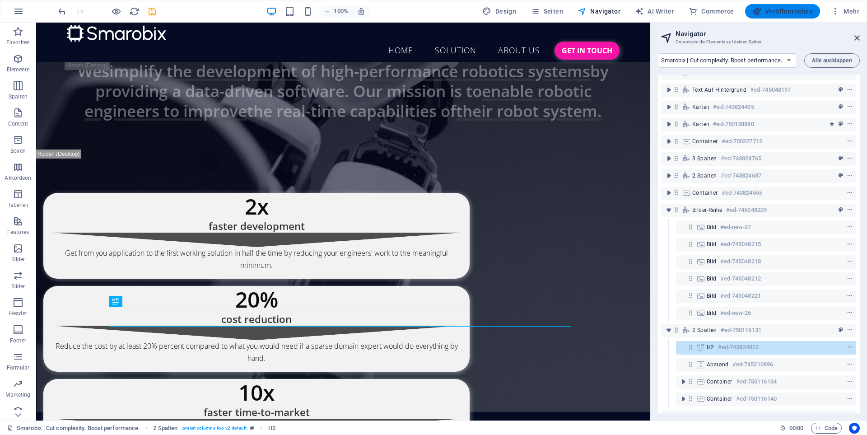
click at [769, 11] on span "Veröffentlichen" at bounding box center [783, 11] width 61 height 9
checkbox input "false"
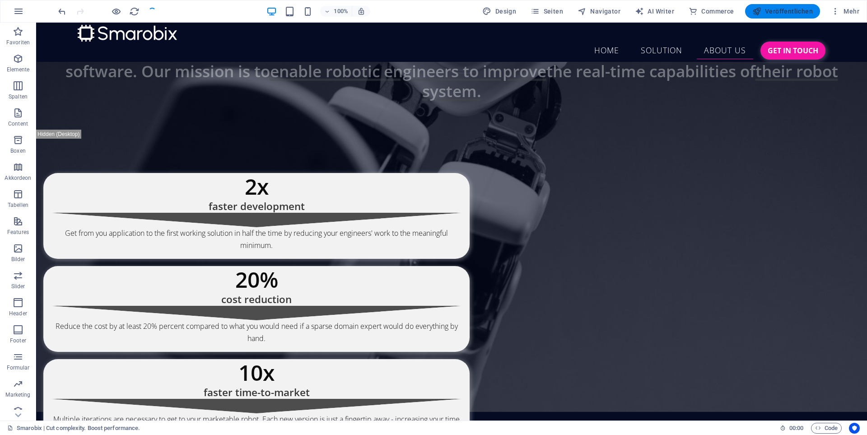
scroll to position [3267, 0]
